Goal: Task Accomplishment & Management: Manage account settings

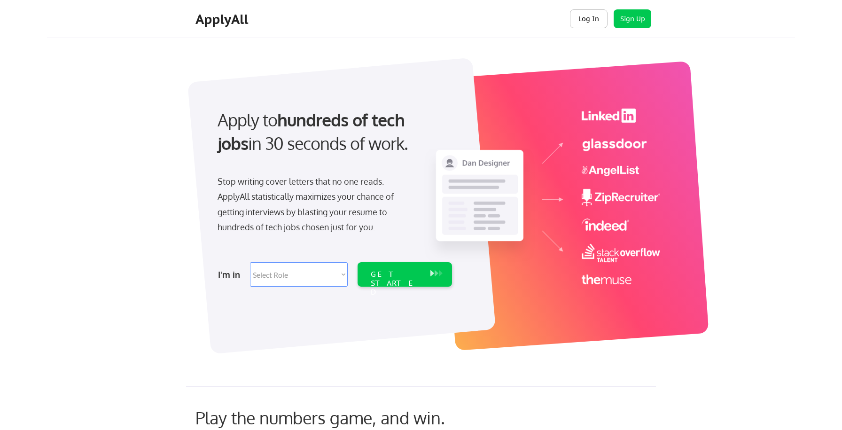
click at [592, 20] on button "Log In" at bounding box center [589, 18] width 38 height 19
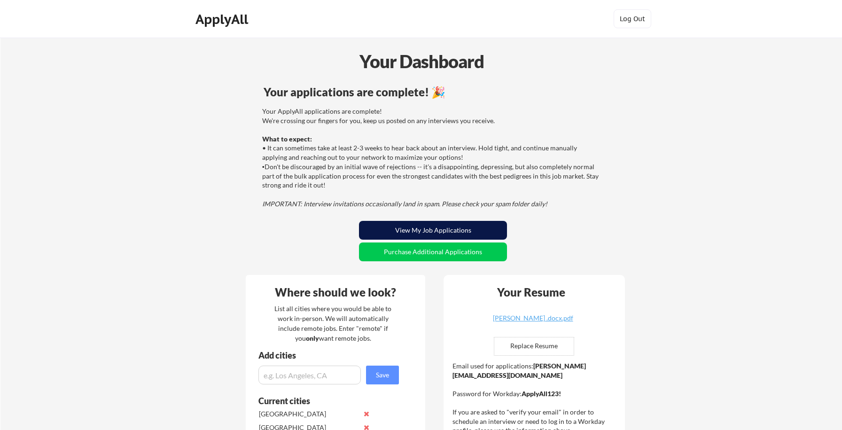
click at [462, 223] on button "View My Job Applications" at bounding box center [433, 230] width 148 height 19
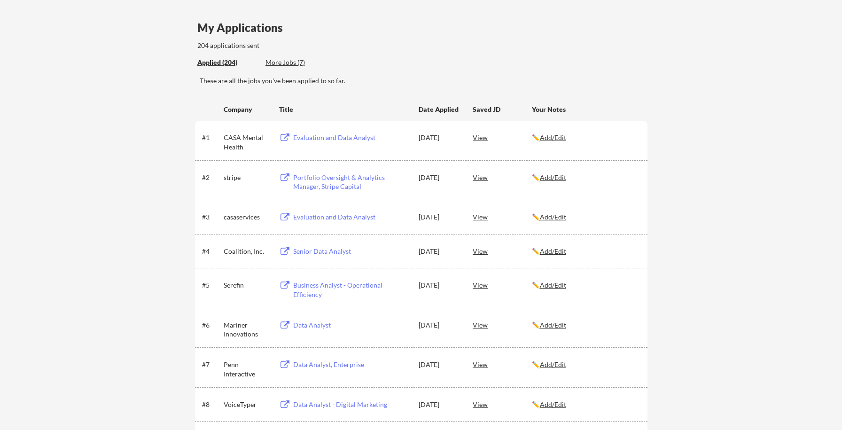
scroll to position [64, 0]
click at [483, 140] on div "View" at bounding box center [502, 135] width 59 height 17
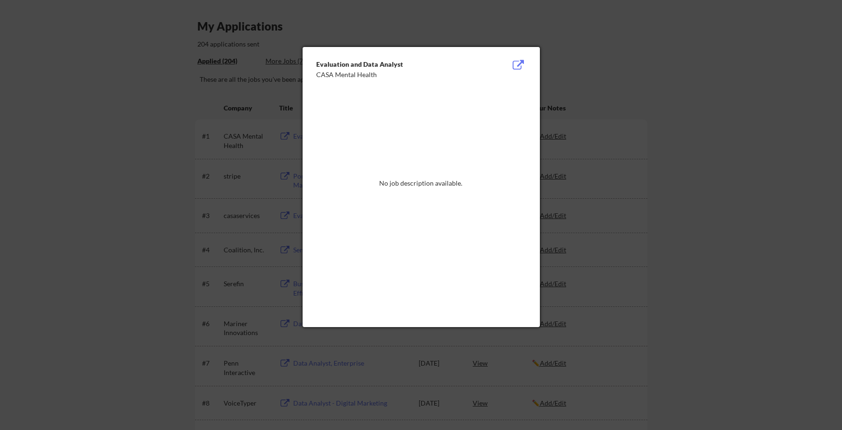
click at [656, 115] on div at bounding box center [421, 215] width 842 height 430
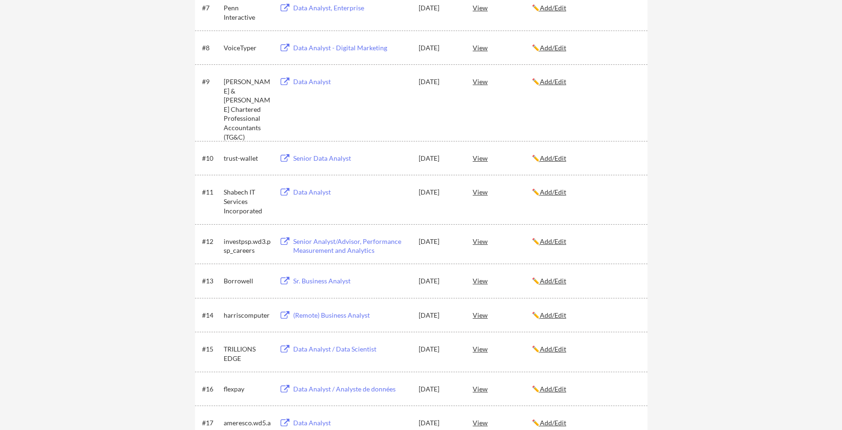
scroll to position [421, 0]
